Goal: Task Accomplishment & Management: Use online tool/utility

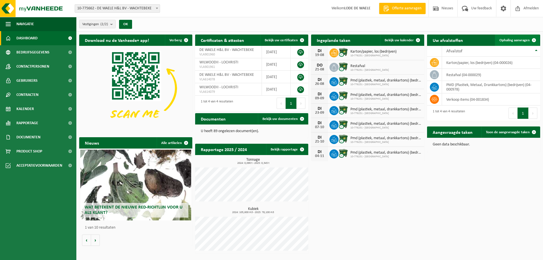
click at [532, 40] on span at bounding box center [534, 40] width 11 height 11
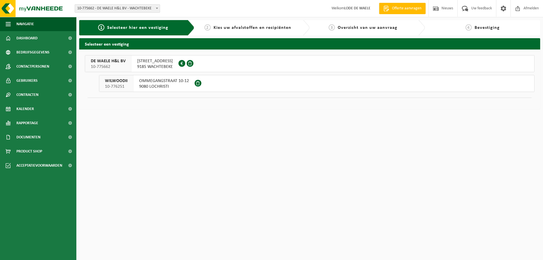
click at [138, 67] on span "9185 WACHTEBEKE" at bounding box center [155, 67] width 36 height 6
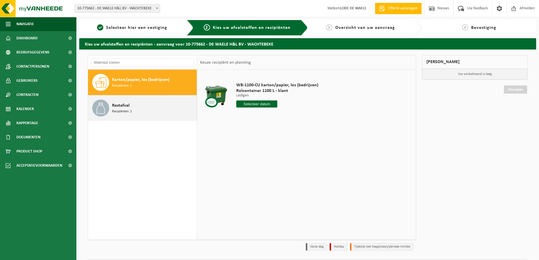
click at [118, 113] on span "Recipiënten: 1" at bounding box center [122, 111] width 20 height 5
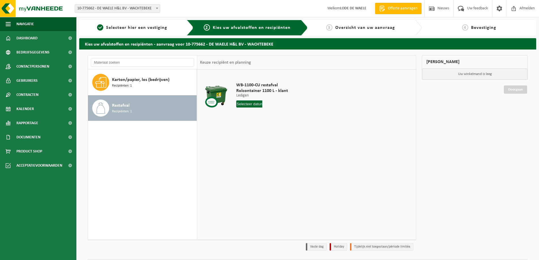
click at [256, 104] on input "text" at bounding box center [249, 103] width 26 height 7
click at [250, 172] on div "26" at bounding box center [251, 172] width 10 height 9
type input "Van 2025-08-26"
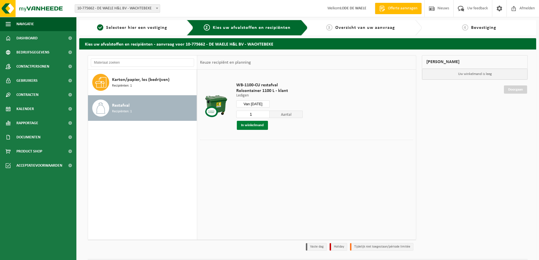
click at [257, 124] on button "In winkelmand" at bounding box center [252, 125] width 31 height 9
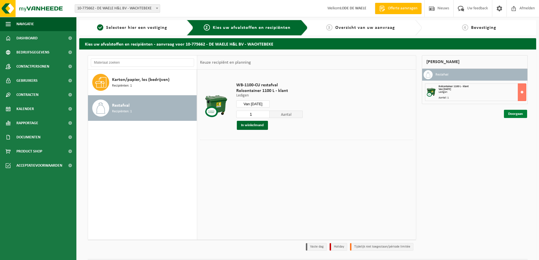
click at [518, 115] on link "Doorgaan" at bounding box center [515, 114] width 23 height 8
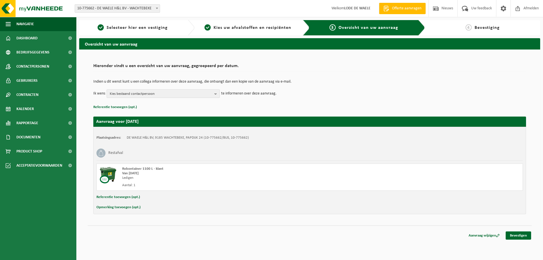
click at [217, 95] on b "button" at bounding box center [217, 94] width 5 height 8
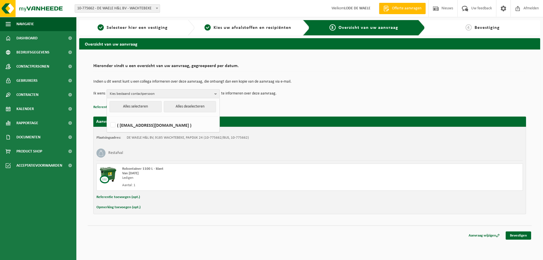
click at [218, 94] on b "button" at bounding box center [217, 94] width 5 height 8
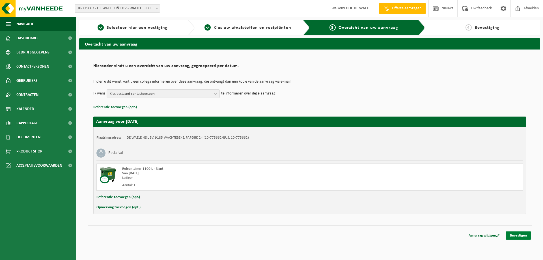
click at [519, 234] on link "Bevestigen" at bounding box center [518, 235] width 25 height 8
